Goal: Task Accomplishment & Management: Manage account settings

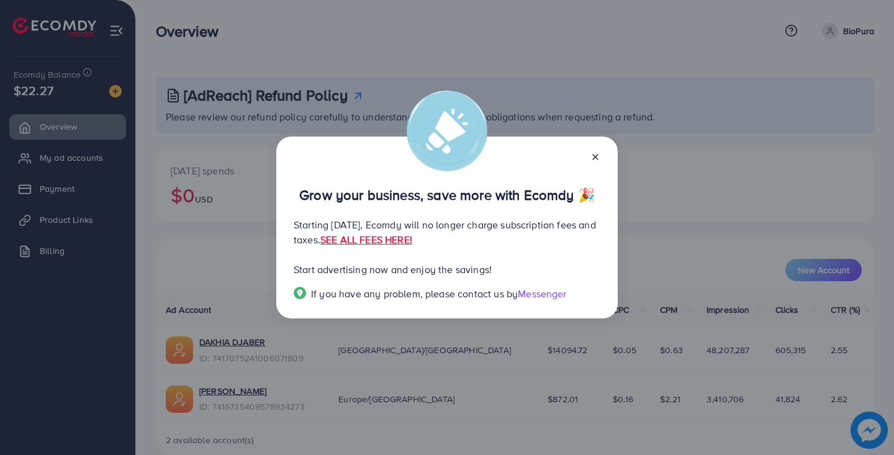
click at [596, 155] on line at bounding box center [595, 157] width 5 height 5
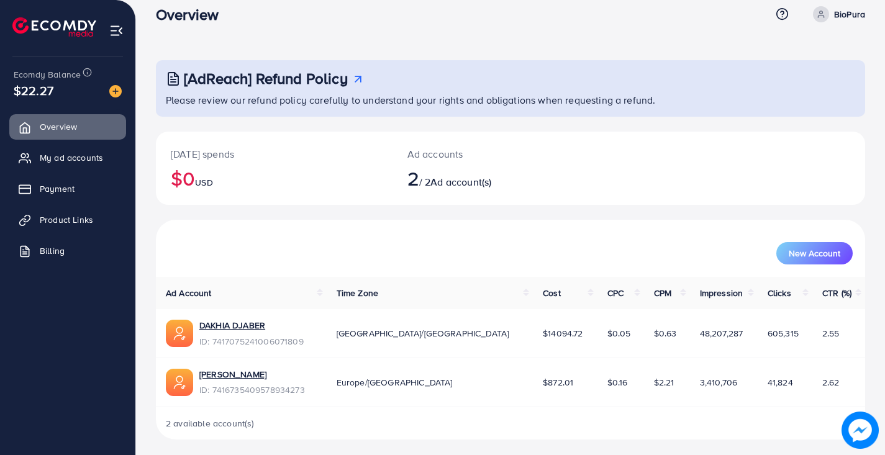
scroll to position [21, 0]
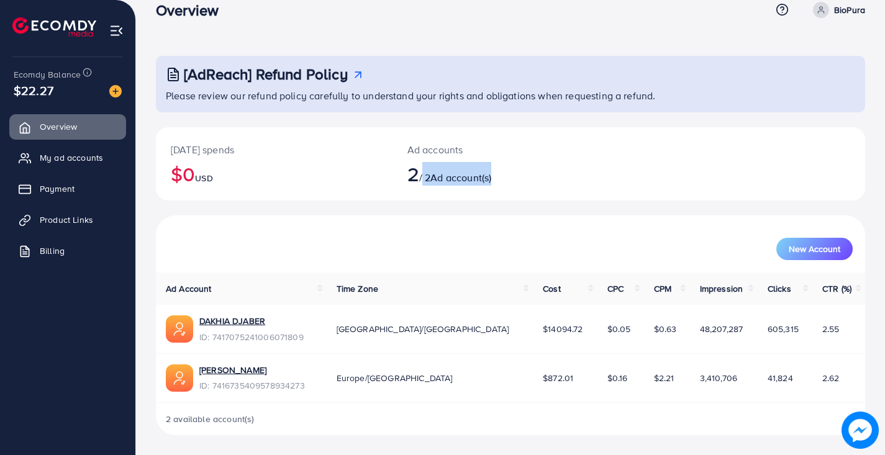
drag, startPoint x: 428, startPoint y: 180, endPoint x: 523, endPoint y: 178, distance: 95.0
click at [523, 178] on h2 "2 / 2 Ad account(s)" at bounding box center [481, 174] width 148 height 24
click at [632, 170] on div "[DATE] spends $0 USD Ad accounts 2 / 2 Ad account(s)" at bounding box center [510, 163] width 709 height 73
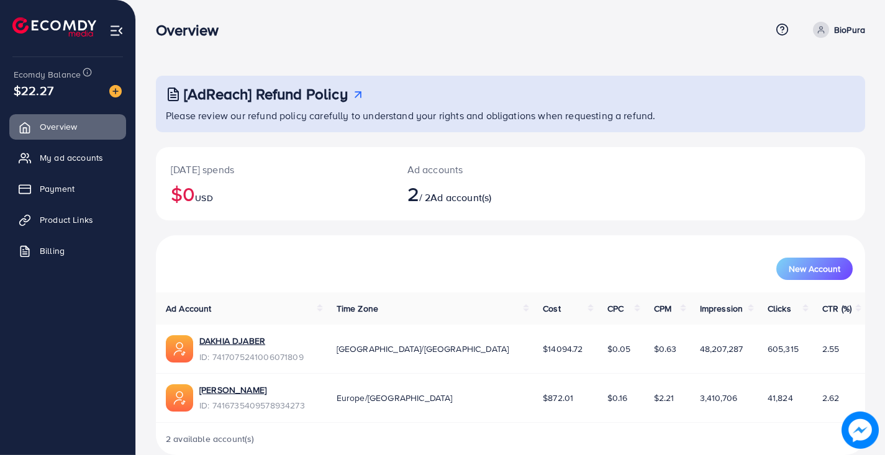
scroll to position [0, 0]
drag, startPoint x: 22, startPoint y: 92, endPoint x: 57, endPoint y: 89, distance: 34.9
click at [57, 89] on div "$22.27" at bounding box center [68, 90] width 108 height 18
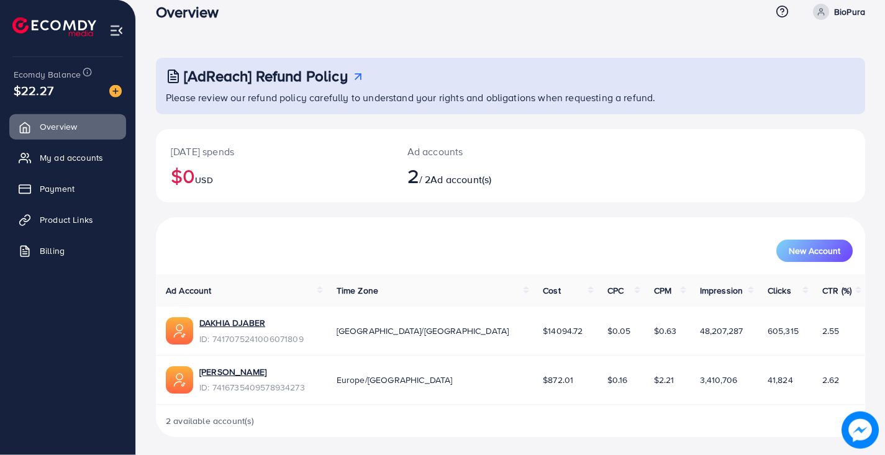
scroll to position [21, 0]
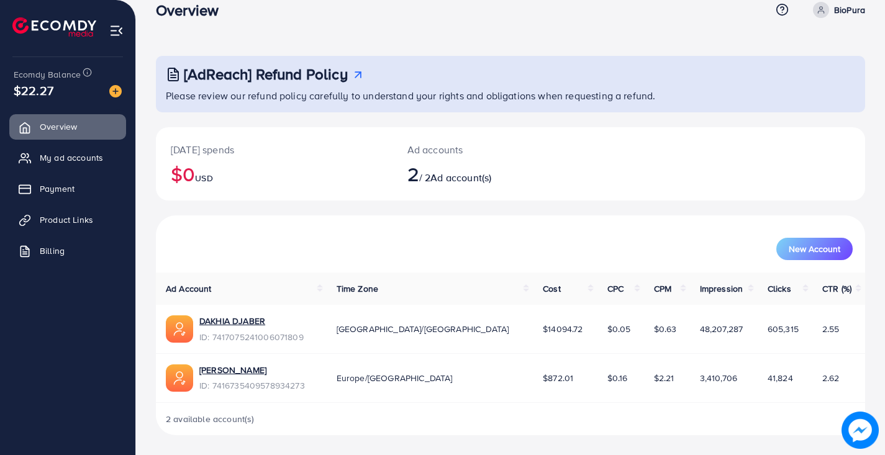
click at [202, 120] on div "[AdReach] Refund Policy Please review our refund policy carefully to understand…" at bounding box center [510, 245] width 709 height 379
click at [55, 188] on span "Payment" at bounding box center [60, 189] width 35 height 12
